Goal: Task Accomplishment & Management: Manage account settings

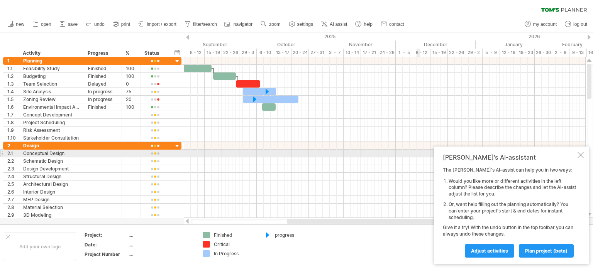
click at [583, 156] on div at bounding box center [581, 155] width 6 height 6
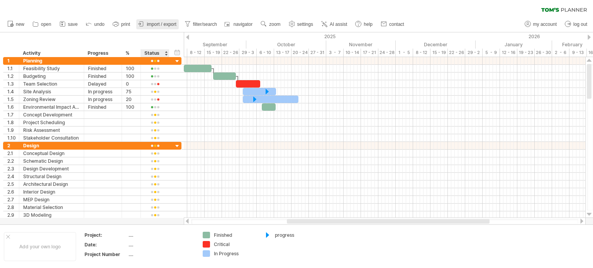
click at [158, 27] on link "import / export" at bounding box center [157, 24] width 42 height 10
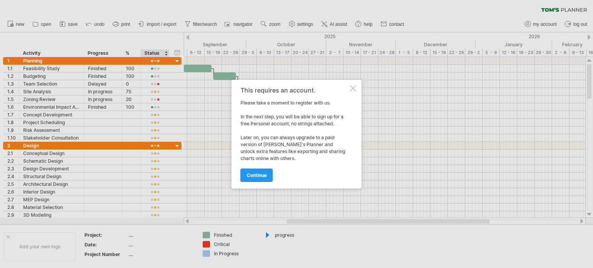
click at [355, 87] on div at bounding box center [353, 88] width 6 height 6
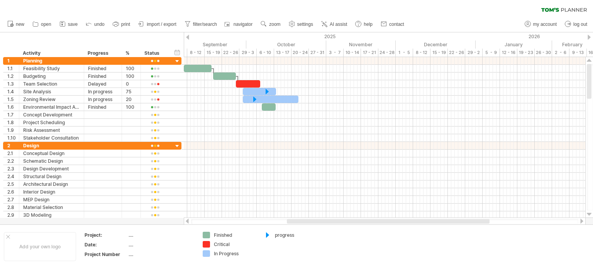
drag, startPoint x: 93, startPoint y: 0, endPoint x: 239, endPoint y: 10, distance: 146.7
click at [239, 10] on div "clear filter reapply filter" at bounding box center [296, 8] width 593 height 16
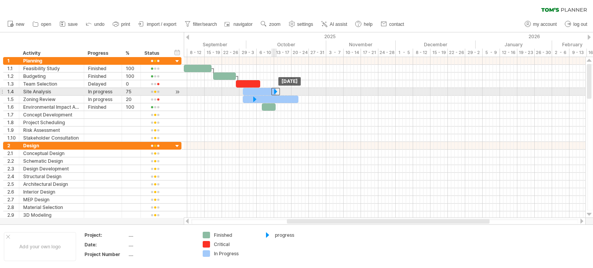
drag, startPoint x: 264, startPoint y: 92, endPoint x: 272, endPoint y: 92, distance: 8.5
click at [272, 92] on div at bounding box center [275, 91] width 8 height 7
drag, startPoint x: 243, startPoint y: 90, endPoint x: 259, endPoint y: 91, distance: 16.3
click at [259, 91] on span at bounding box center [258, 91] width 3 height 7
click at [259, 92] on span at bounding box center [258, 91] width 3 height 7
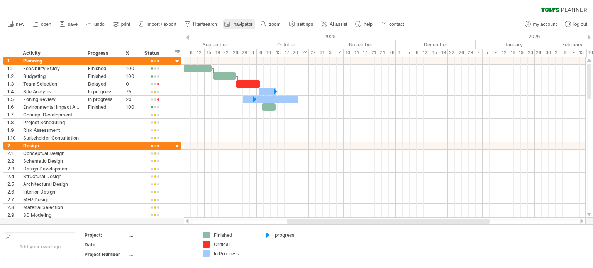
click at [241, 22] on span "navigator" at bounding box center [243, 24] width 19 height 5
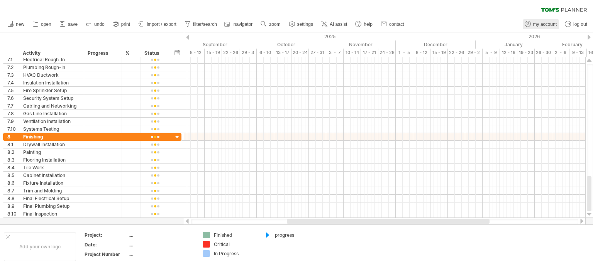
click at [548, 23] on span "my account" at bounding box center [545, 24] width 24 height 5
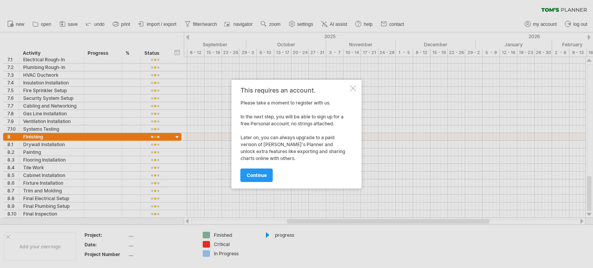
click at [353, 87] on div at bounding box center [353, 88] width 6 height 6
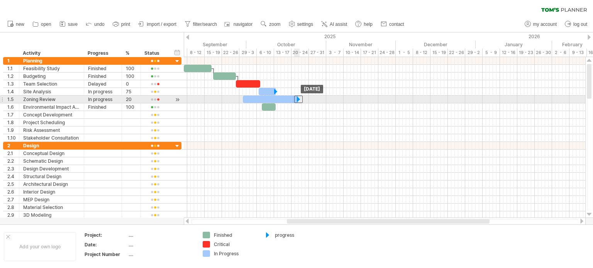
drag, startPoint x: 253, startPoint y: 99, endPoint x: 297, endPoint y: 100, distance: 43.6
click at [297, 100] on div at bounding box center [298, 99] width 8 height 7
drag, startPoint x: 298, startPoint y: 99, endPoint x: 255, endPoint y: 97, distance: 43.7
click at [255, 97] on div at bounding box center [255, 99] width 8 height 7
click at [132, 100] on div "20" at bounding box center [131, 99] width 11 height 7
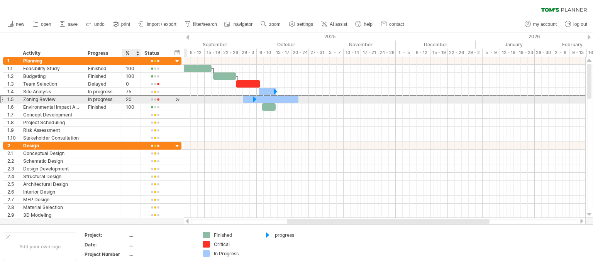
click at [138, 98] on div at bounding box center [140, 100] width 4 height 8
click at [132, 99] on div "20" at bounding box center [131, 99] width 11 height 7
click at [0, 0] on input "**" at bounding box center [0, 0] width 0 height 0
click at [128, 99] on input "**" at bounding box center [131, 99] width 11 height 7
click at [131, 98] on input "**" at bounding box center [131, 99] width 11 height 7
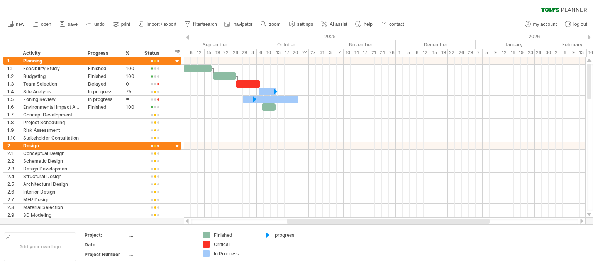
click at [397, 14] on div "clear filter reapply filter" at bounding box center [296, 8] width 593 height 16
